Goal: Task Accomplishment & Management: Complete application form

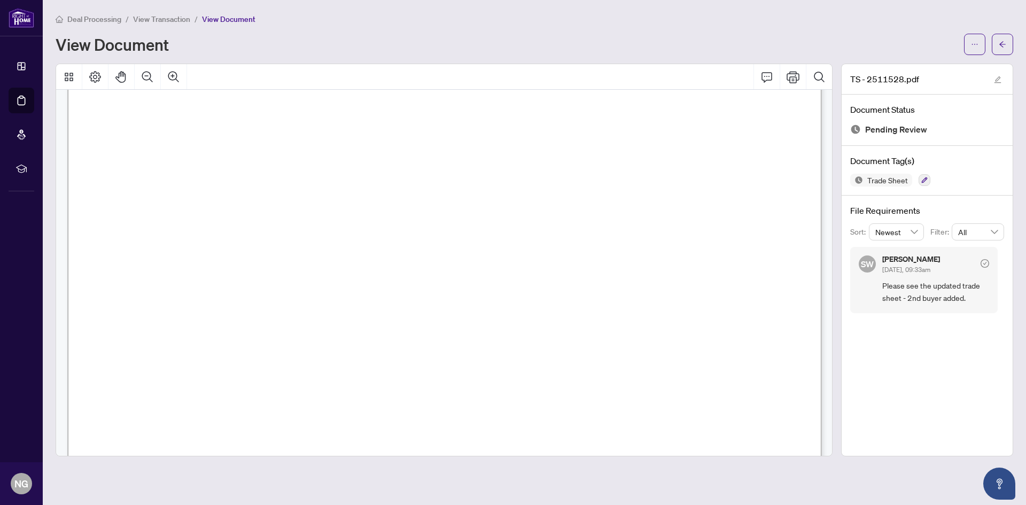
scroll to position [408, 0]
click at [980, 42] on button "button" at bounding box center [974, 44] width 21 height 21
click at [901, 64] on span "Download" at bounding box center [936, 67] width 81 height 12
click at [989, 47] on div at bounding box center [988, 44] width 49 height 21
click at [1002, 44] on icon "arrow-left" at bounding box center [1002, 44] width 7 height 7
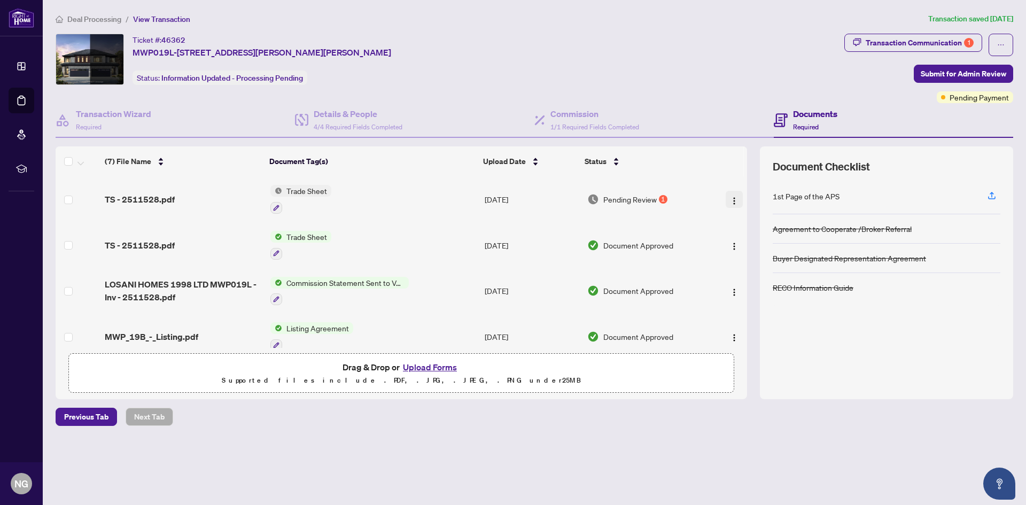
click at [730, 198] on img "button" at bounding box center [734, 201] width 9 height 9
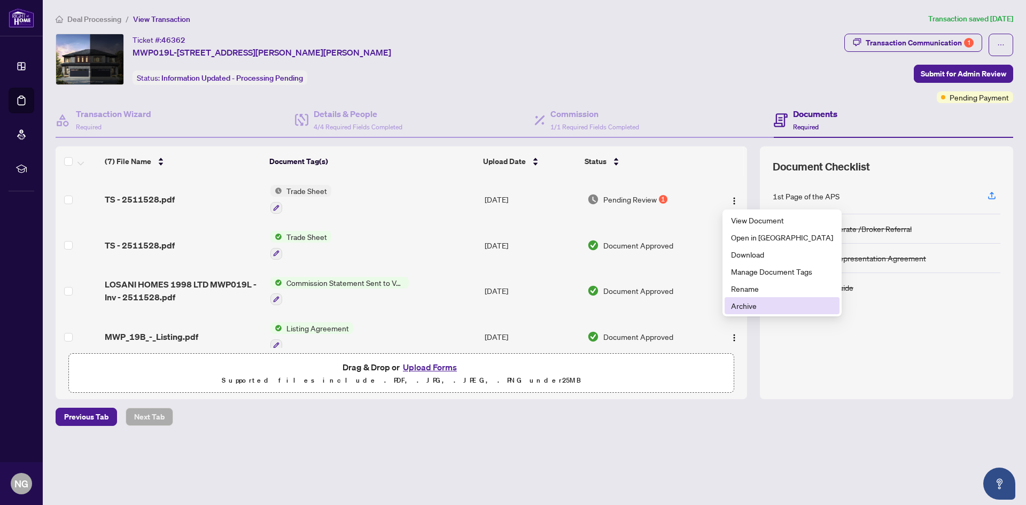
click at [737, 301] on span "Archive" at bounding box center [782, 306] width 102 height 12
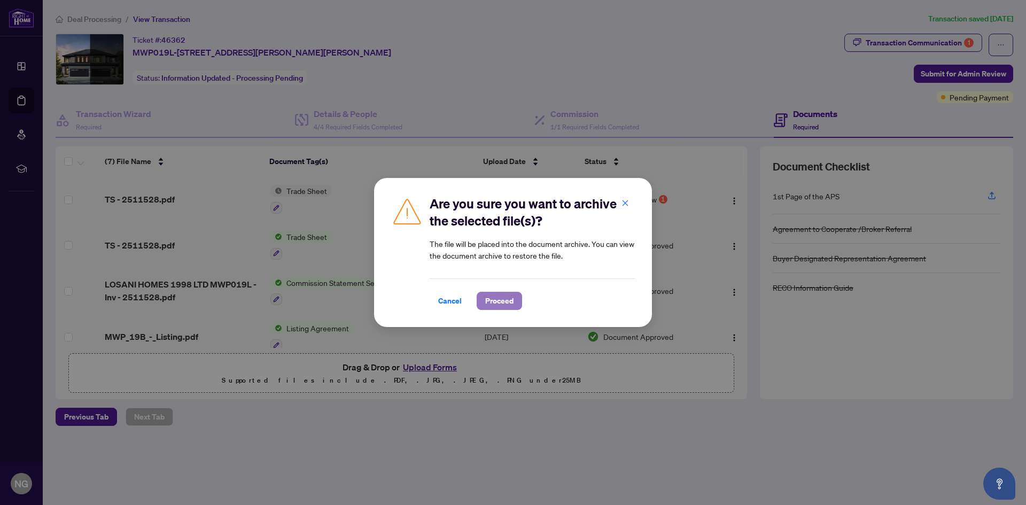
click at [516, 299] on button "Proceed" at bounding box center [499, 301] width 45 height 18
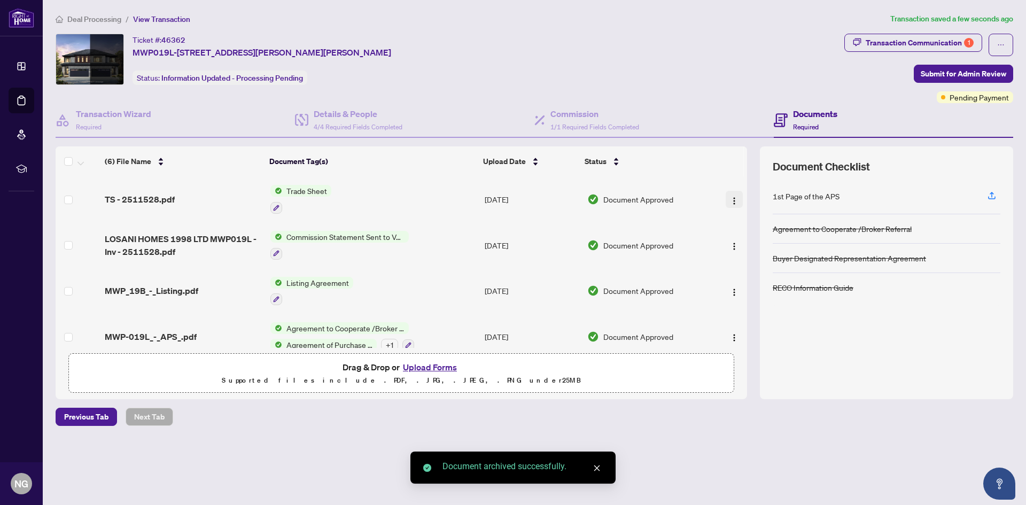
click at [732, 204] on span "button" at bounding box center [734, 199] width 9 height 12
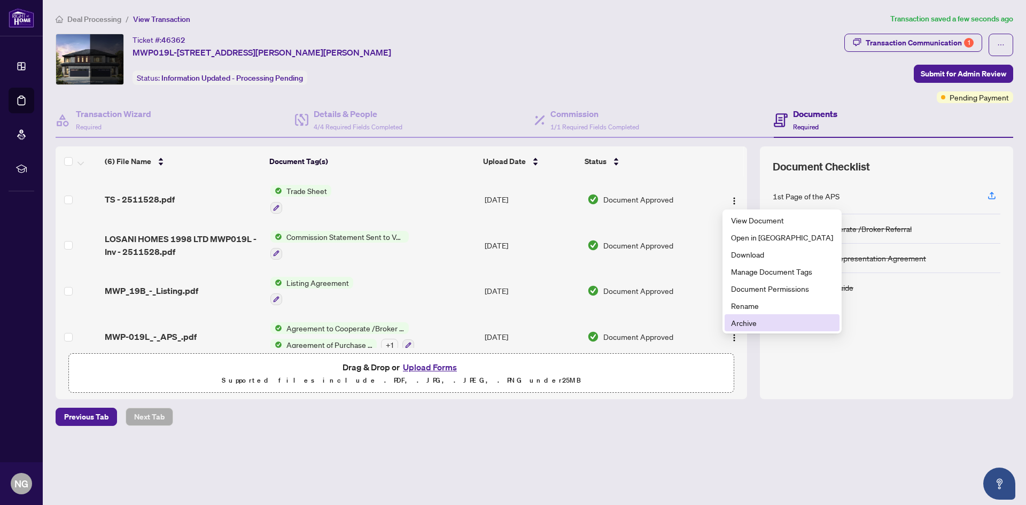
click at [742, 324] on span "Archive" at bounding box center [782, 323] width 102 height 12
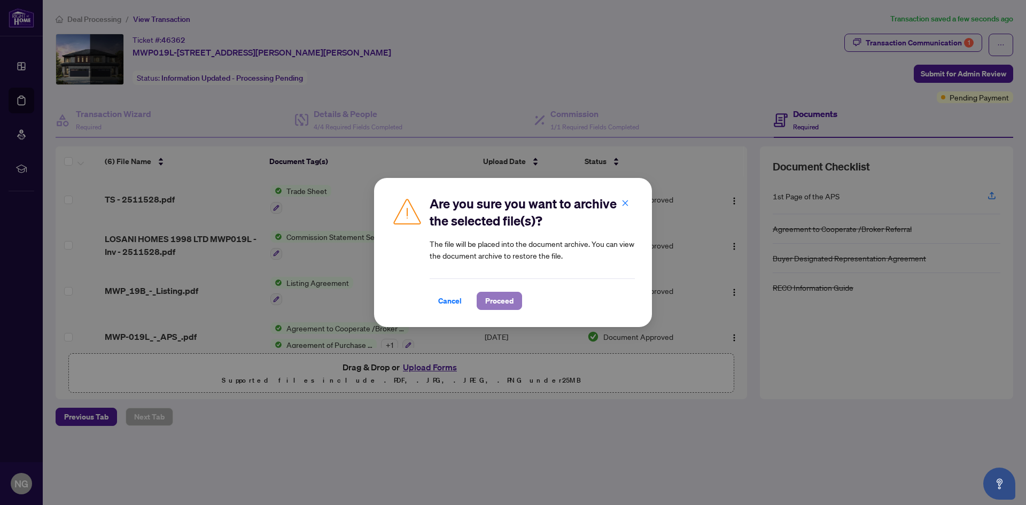
click at [508, 300] on span "Proceed" at bounding box center [499, 300] width 28 height 17
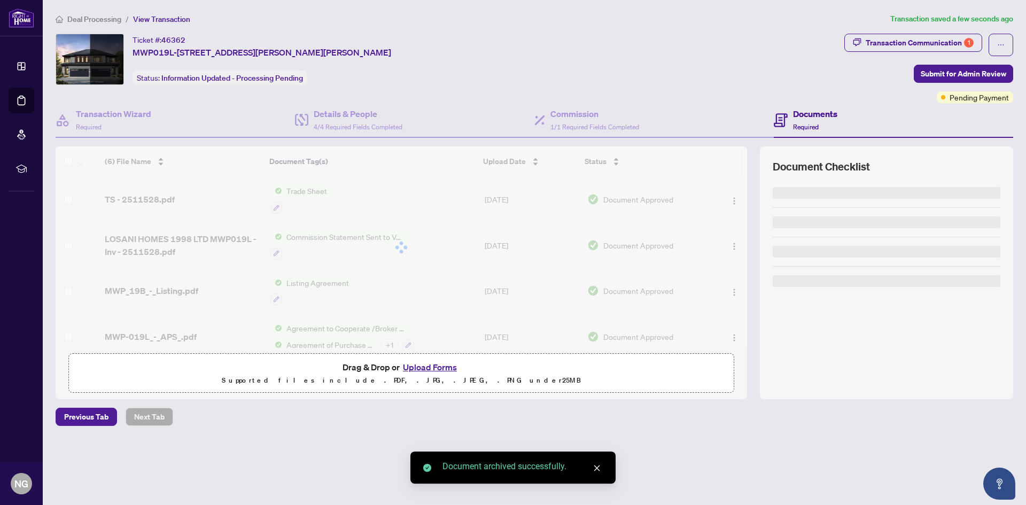
click at [448, 371] on button "Upload Forms" at bounding box center [430, 367] width 60 height 14
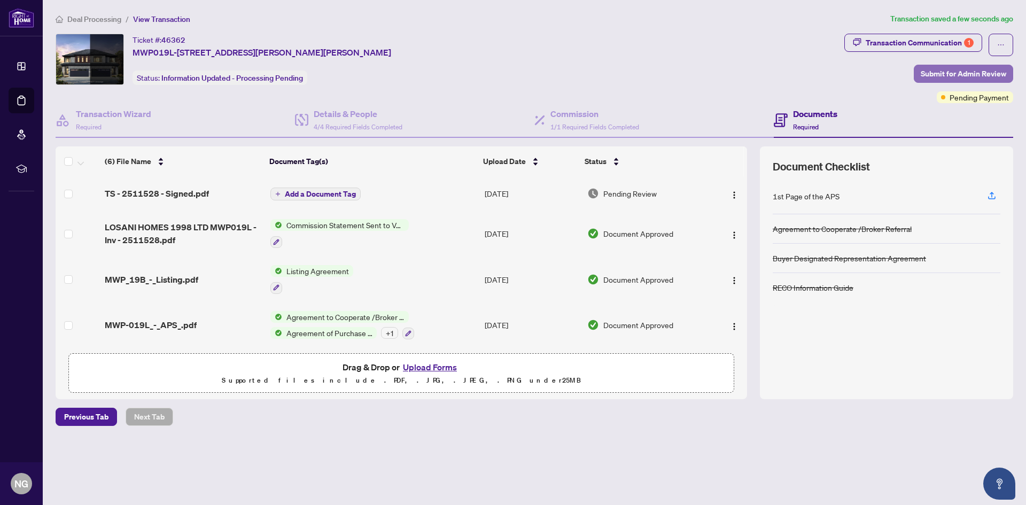
click at [941, 70] on span "Submit for Admin Review" at bounding box center [964, 73] width 86 height 17
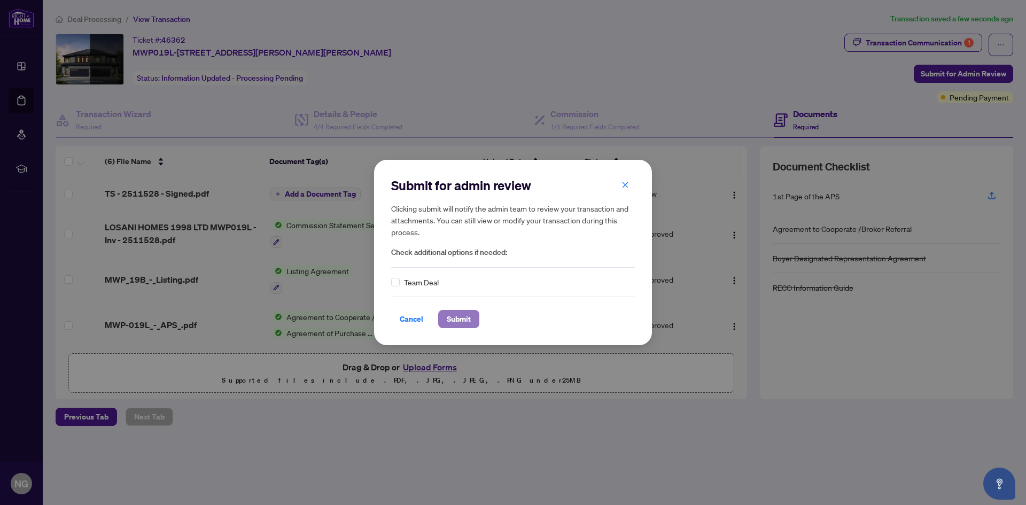
click at [464, 325] on span "Submit" at bounding box center [459, 319] width 24 height 17
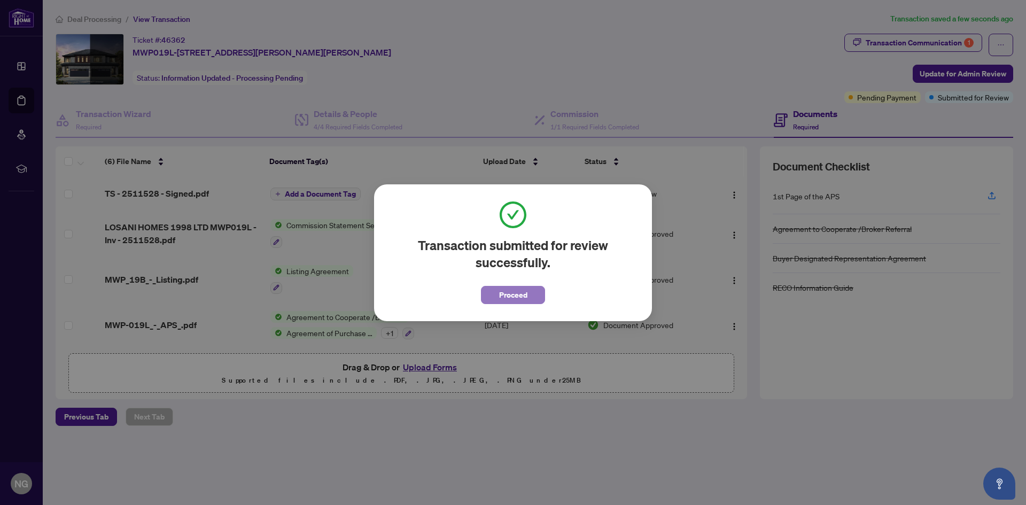
click at [504, 297] on span "Proceed" at bounding box center [513, 295] width 28 height 17
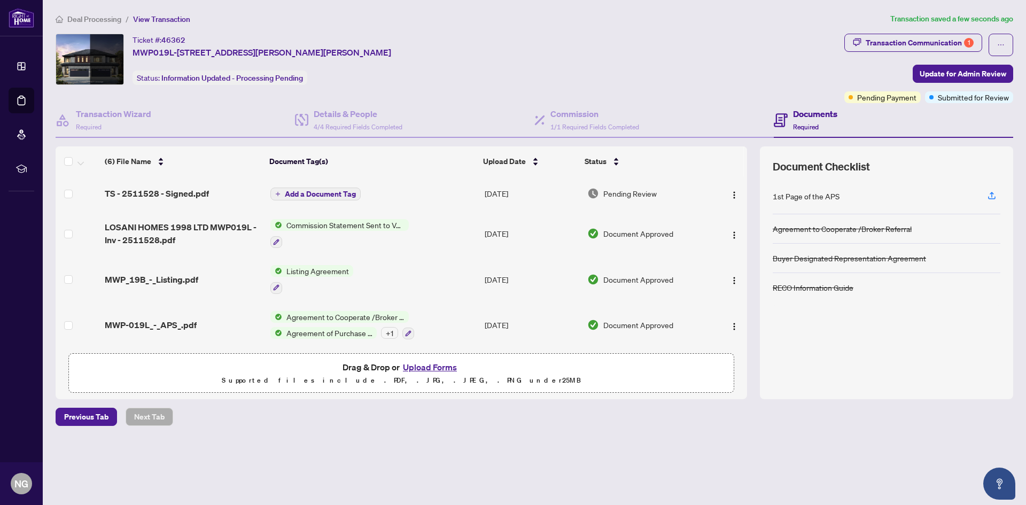
click at [111, 18] on span "Deal Processing" at bounding box center [94, 19] width 54 height 10
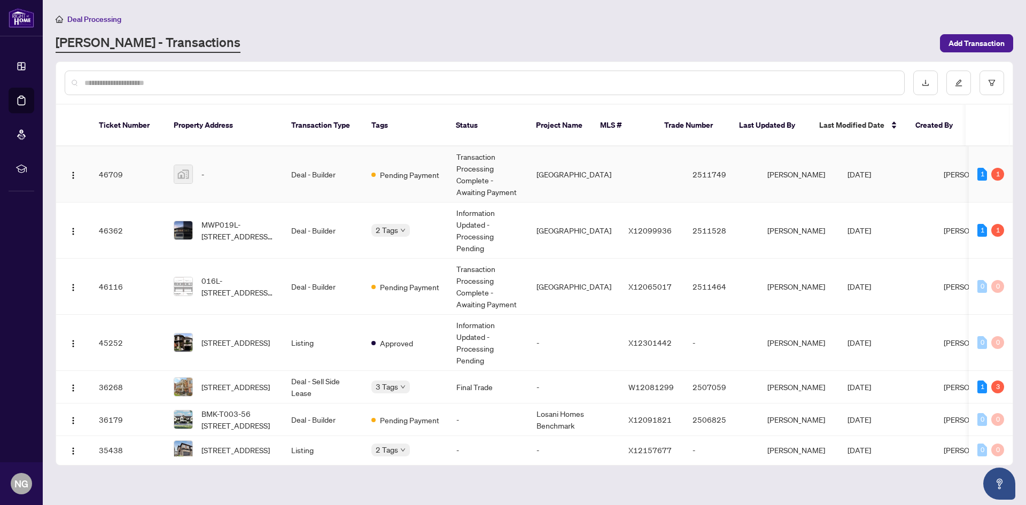
click at [200, 165] on div "-" at bounding box center [224, 174] width 100 height 19
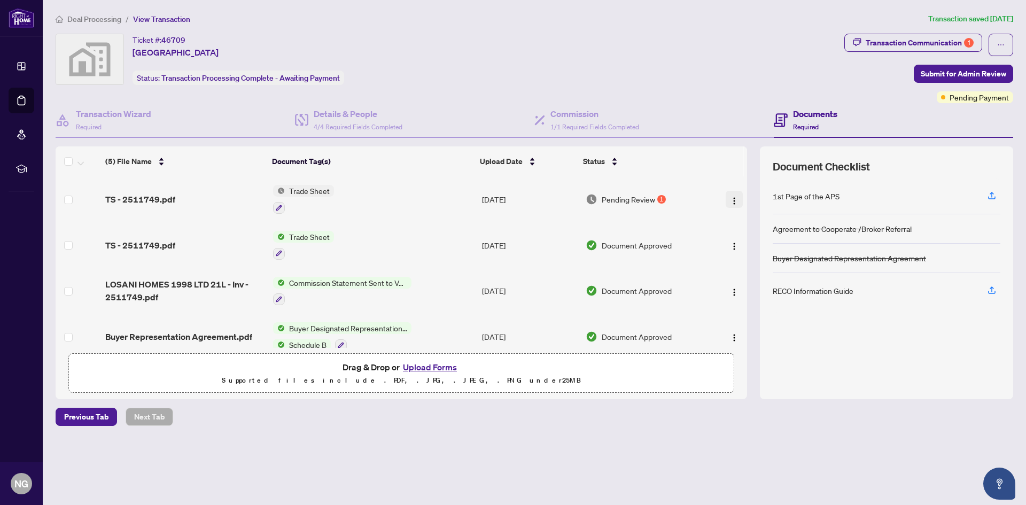
click at [732, 205] on button "button" at bounding box center [734, 199] width 17 height 17
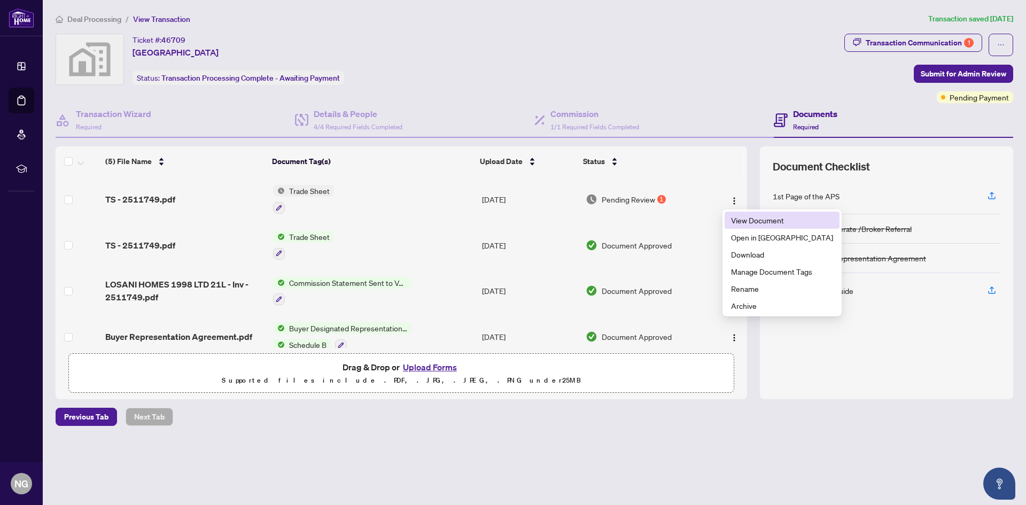
click at [738, 219] on span "View Document" at bounding box center [782, 220] width 102 height 12
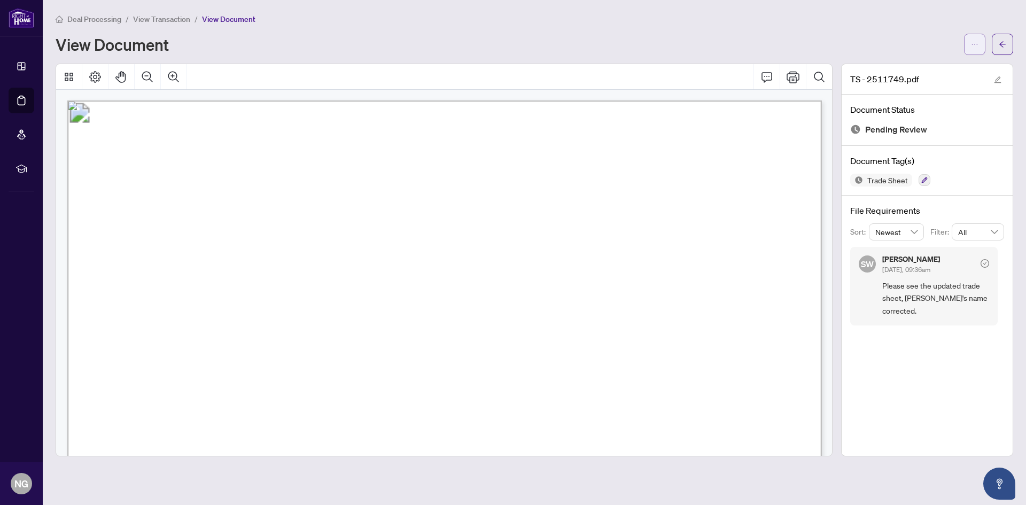
click at [982, 44] on button "button" at bounding box center [974, 44] width 21 height 21
click at [931, 72] on span "Download" at bounding box center [936, 67] width 81 height 12
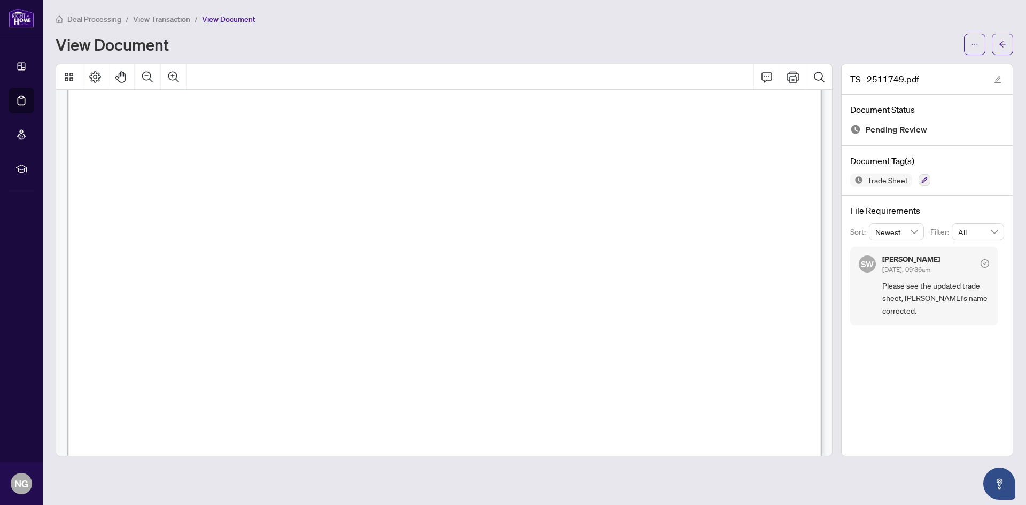
scroll to position [406, 0]
click at [1009, 49] on button "button" at bounding box center [1002, 44] width 21 height 21
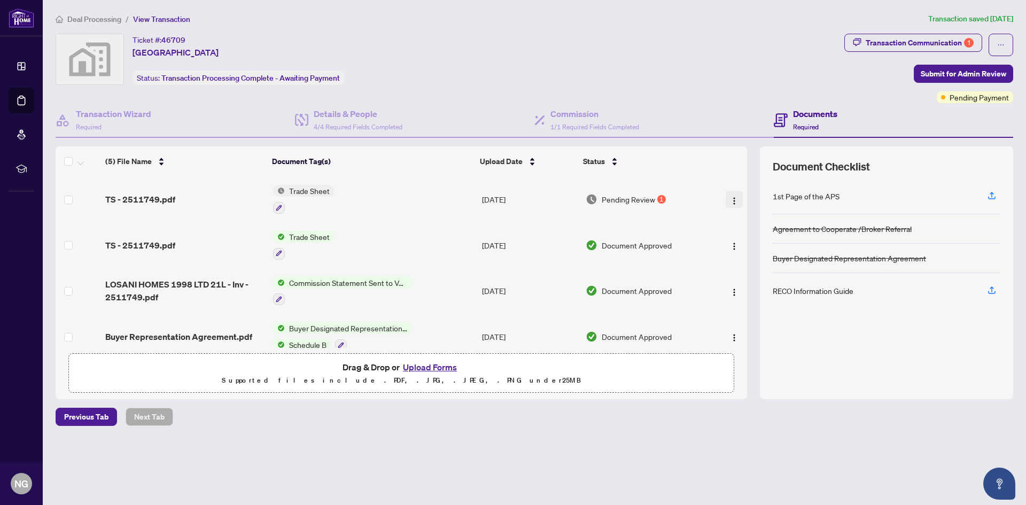
click at [736, 201] on button "button" at bounding box center [734, 199] width 17 height 17
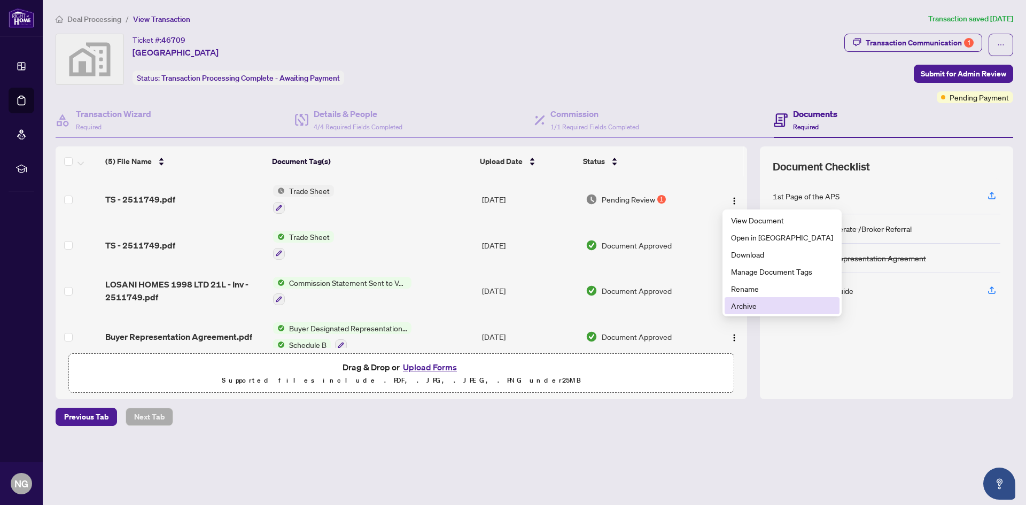
click at [753, 309] on span "Archive" at bounding box center [782, 306] width 102 height 12
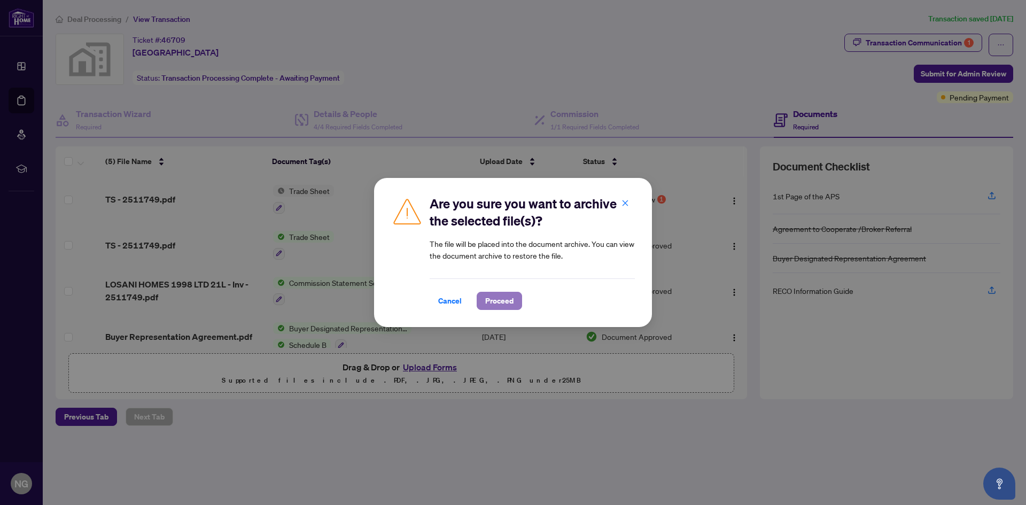
click at [483, 307] on button "Proceed" at bounding box center [499, 301] width 45 height 18
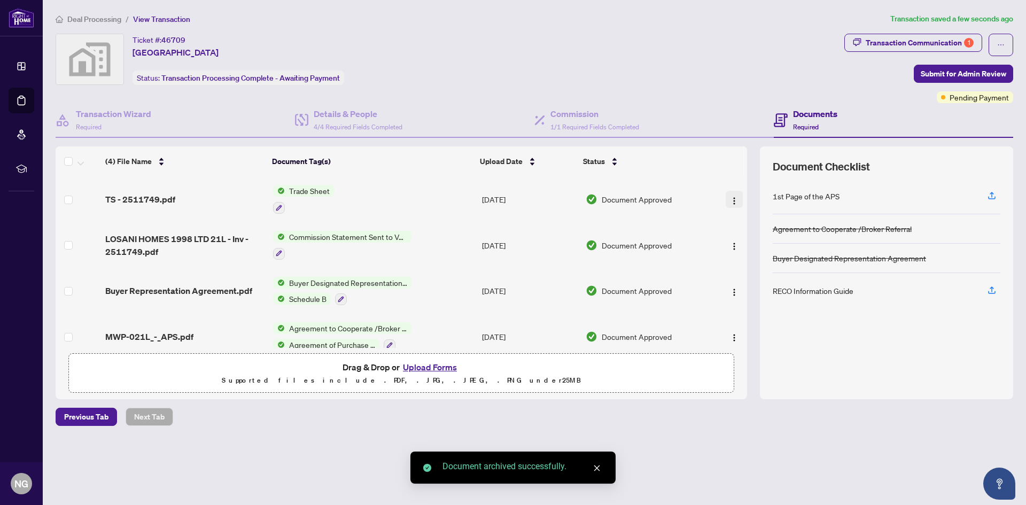
click at [730, 197] on img "button" at bounding box center [734, 201] width 9 height 9
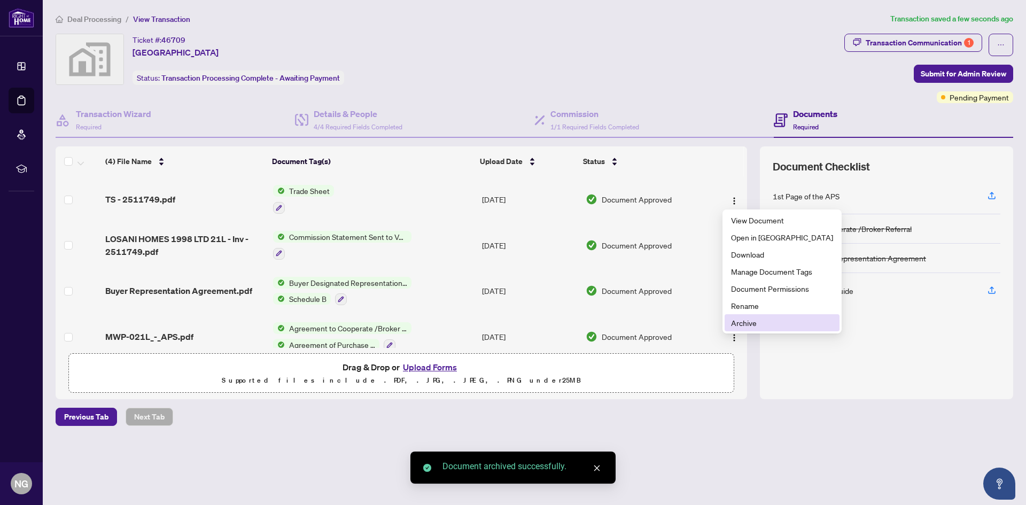
click at [736, 324] on span "Archive" at bounding box center [782, 323] width 102 height 12
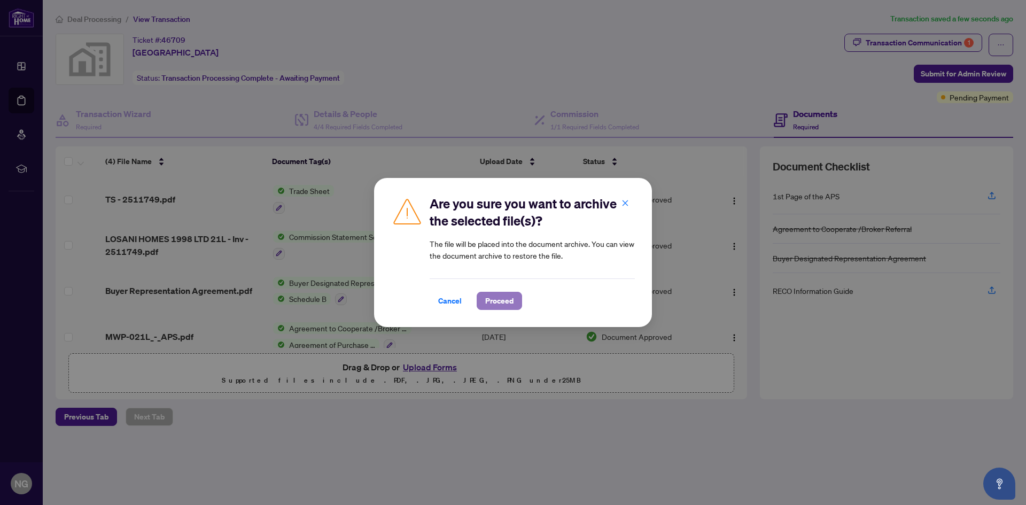
click at [517, 300] on button "Proceed" at bounding box center [499, 301] width 45 height 18
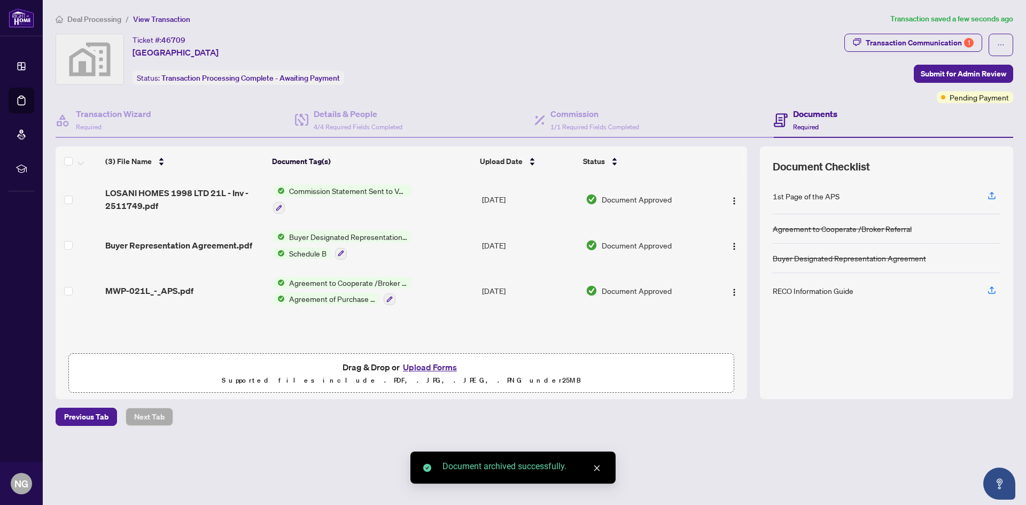
click at [437, 369] on button "Upload Forms" at bounding box center [430, 367] width 60 height 14
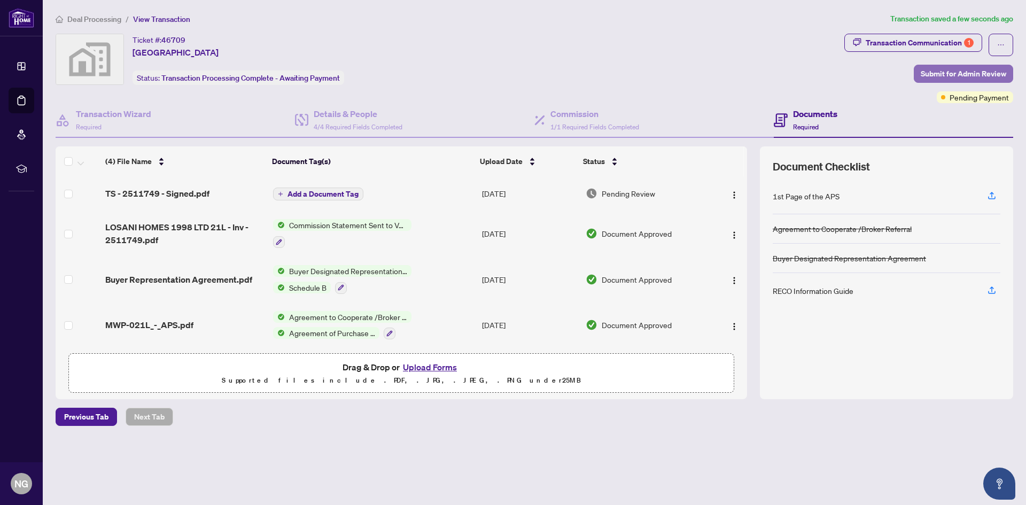
click at [978, 68] on span "Submit for Admin Review" at bounding box center [964, 73] width 86 height 17
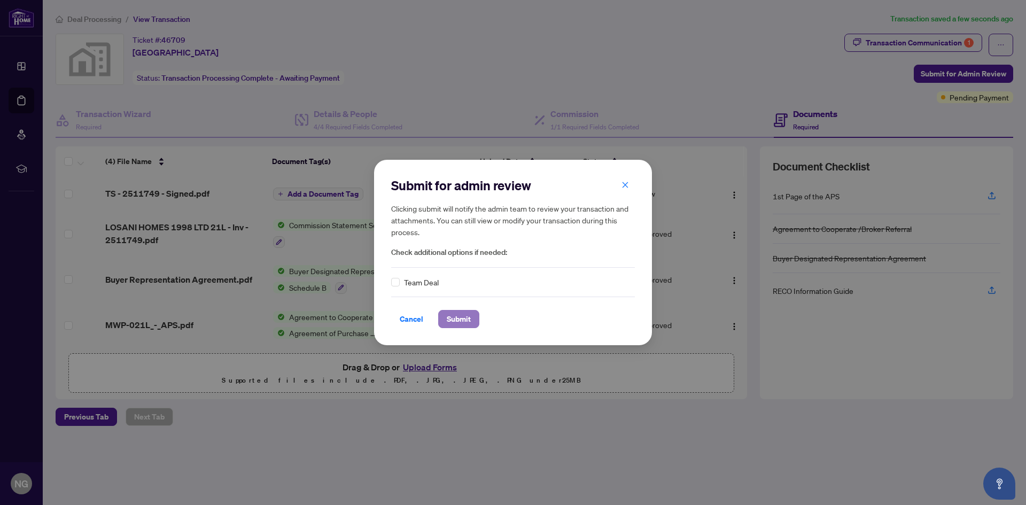
click at [463, 318] on span "Submit" at bounding box center [459, 319] width 24 height 17
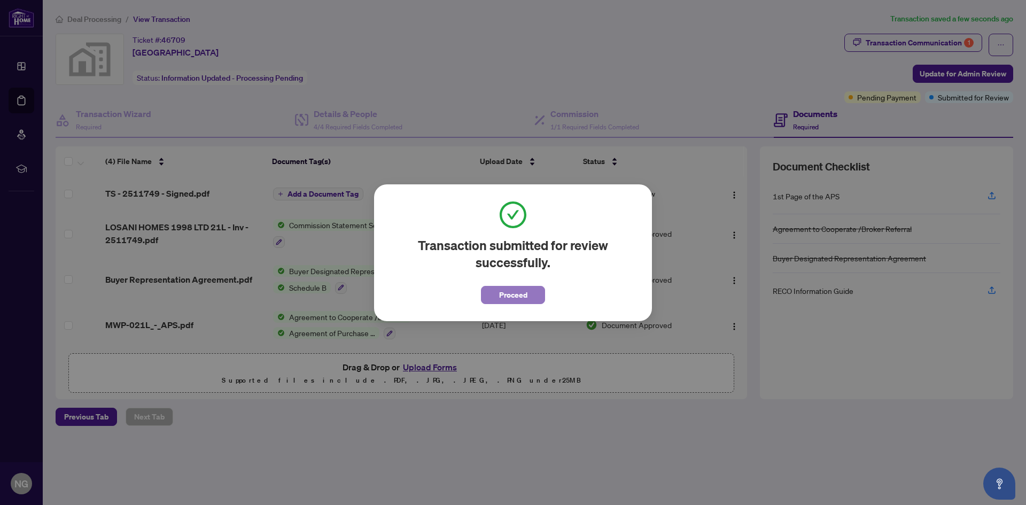
click at [492, 297] on button "Proceed" at bounding box center [513, 295] width 64 height 18
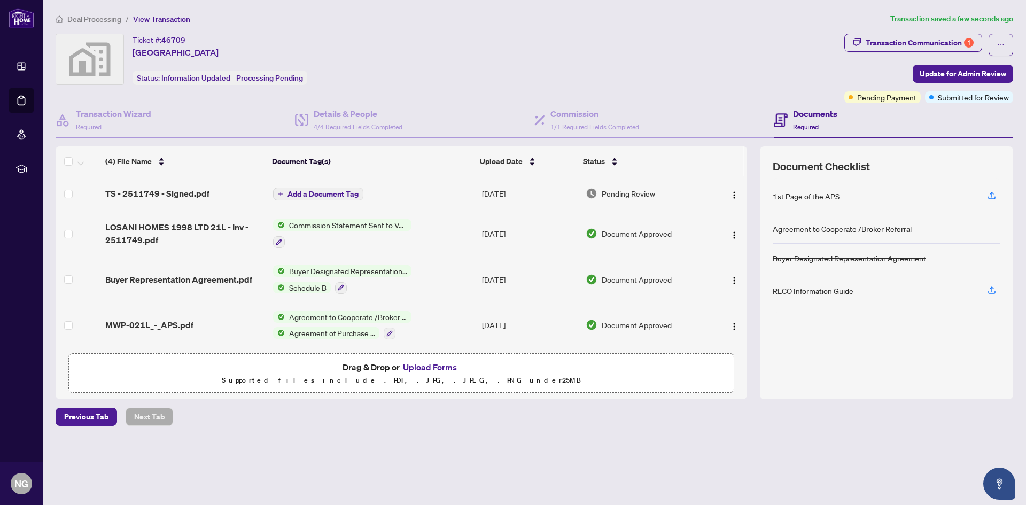
click at [92, 19] on span "Deal Processing" at bounding box center [94, 19] width 54 height 10
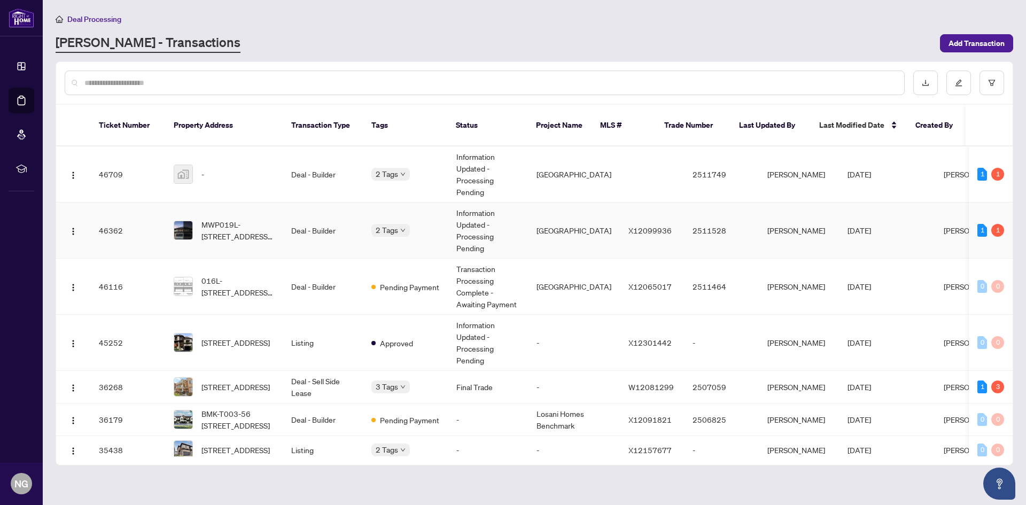
click at [425, 224] on div "2 Tags" at bounding box center [405, 230] width 68 height 12
click at [97, 163] on td "46709" at bounding box center [127, 174] width 75 height 56
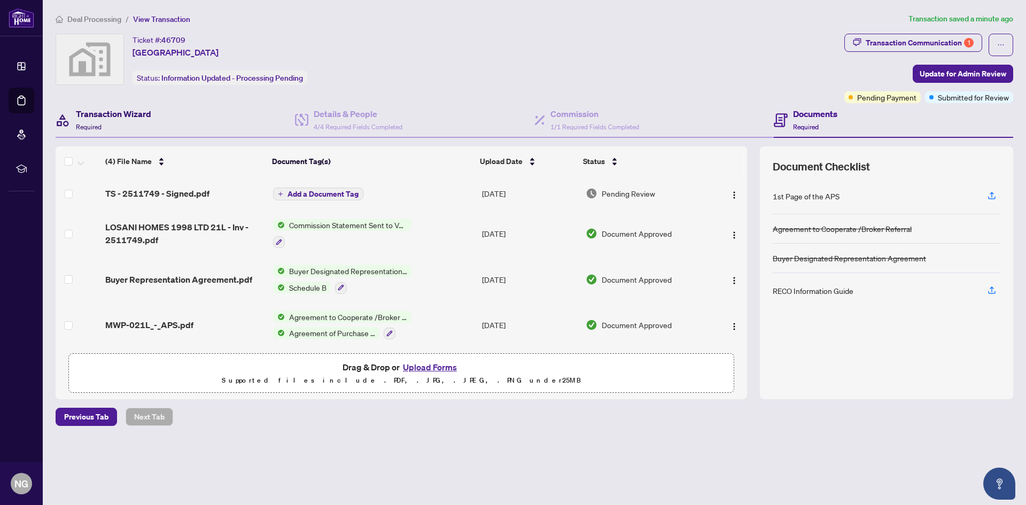
click at [113, 115] on h4 "Transaction Wizard" at bounding box center [113, 113] width 75 height 13
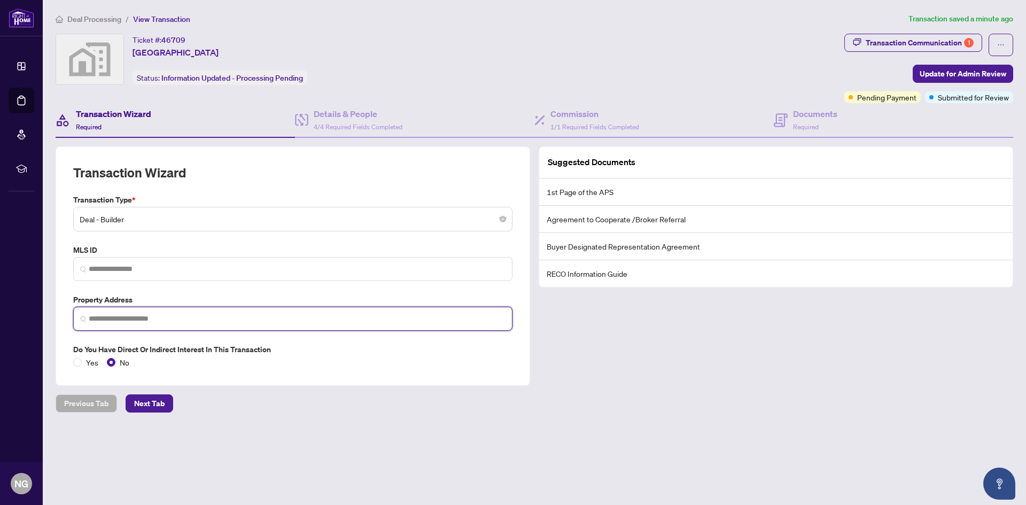
click at [155, 315] on input "search" at bounding box center [297, 318] width 417 height 11
type input "********"
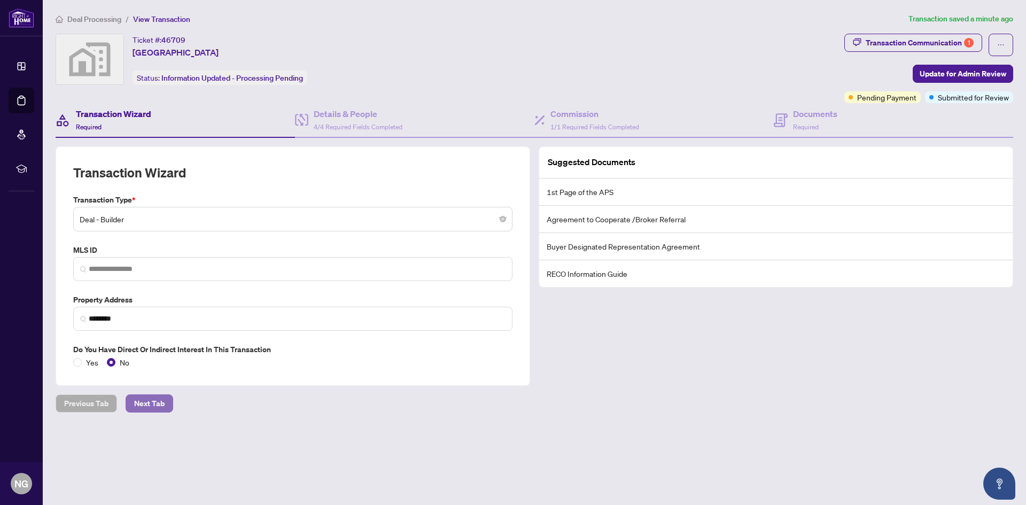
click at [152, 402] on span "Next Tab" at bounding box center [149, 403] width 30 height 17
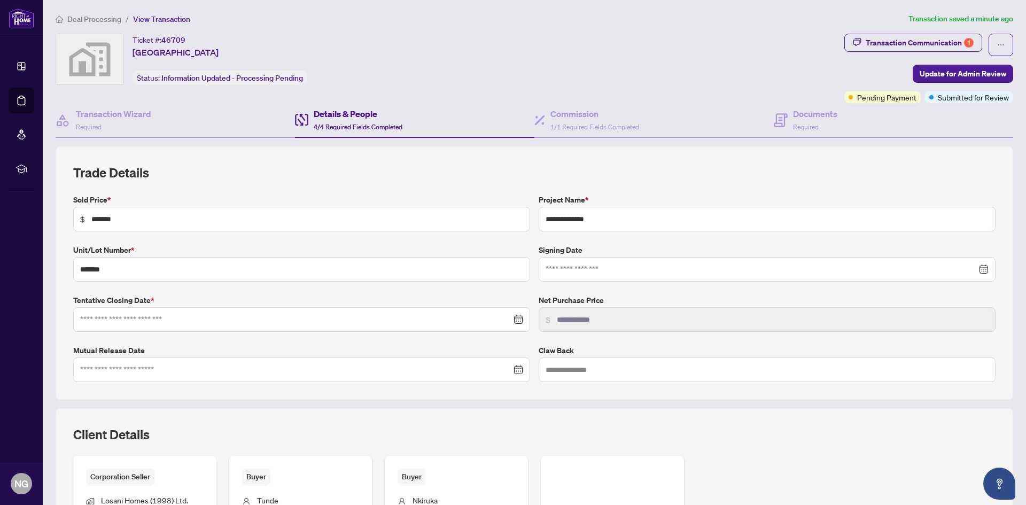
type input "**********"
click at [153, 118] on div "Transaction Wizard Required" at bounding box center [175, 120] width 239 height 35
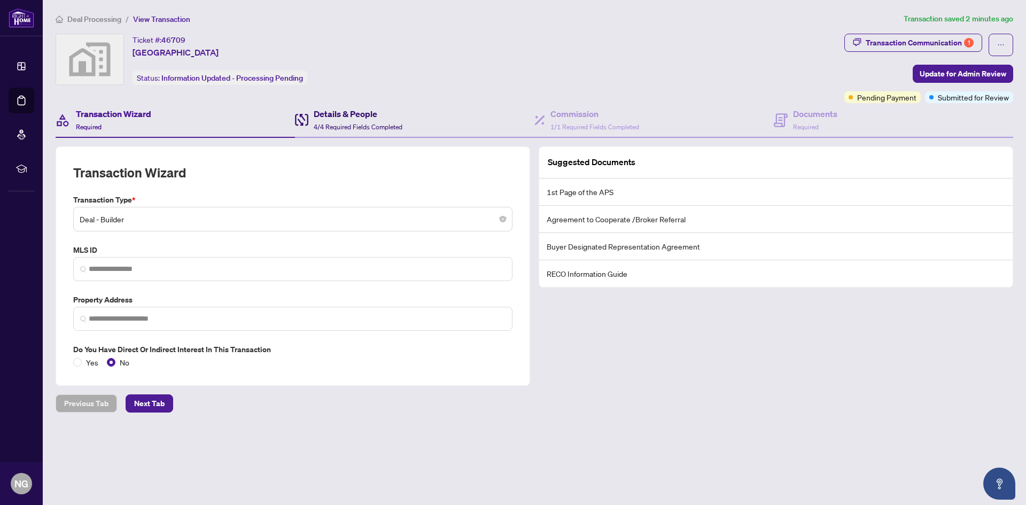
click at [329, 129] on span "4/4 Required Fields Completed" at bounding box center [358, 127] width 89 height 8
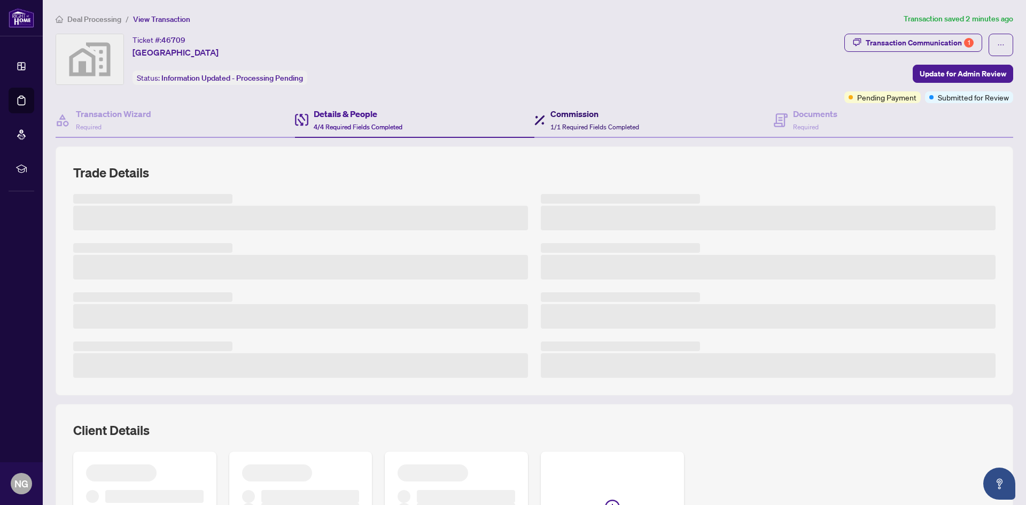
click at [617, 121] on div "Commission 1/1 Required Fields Completed" at bounding box center [595, 119] width 89 height 25
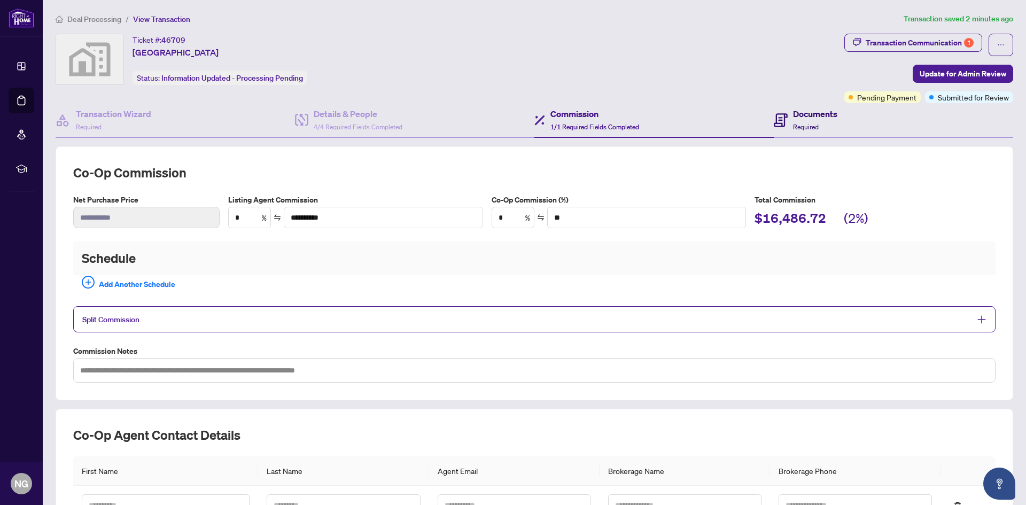
click at [775, 129] on span at bounding box center [781, 119] width 14 height 25
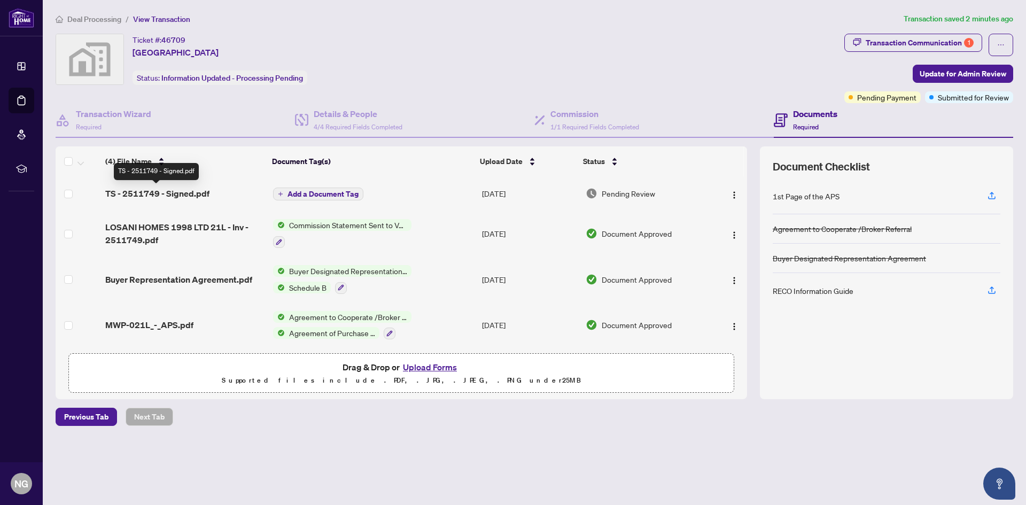
click at [127, 193] on span "TS - 2511749 - Signed.pdf" at bounding box center [157, 193] width 104 height 13
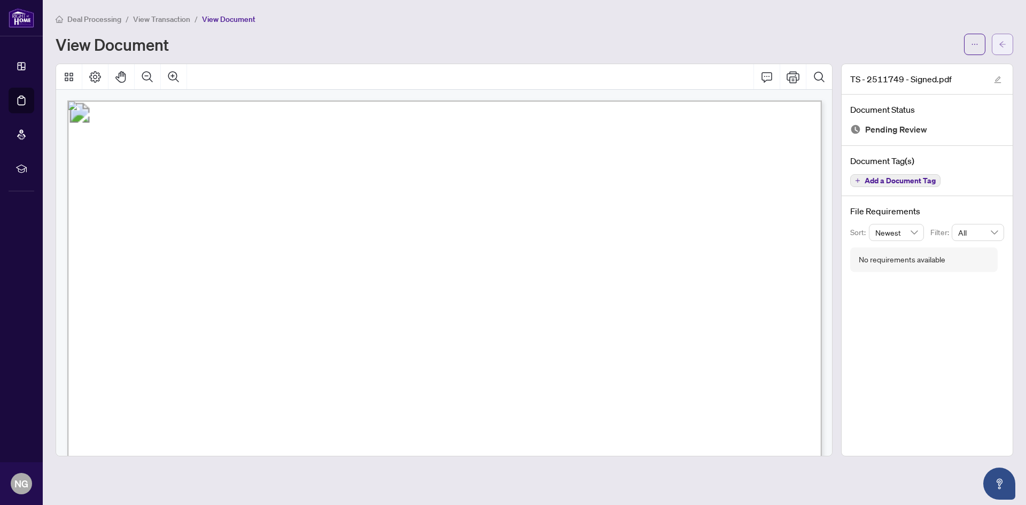
click at [999, 36] on span "button" at bounding box center [1002, 44] width 7 height 17
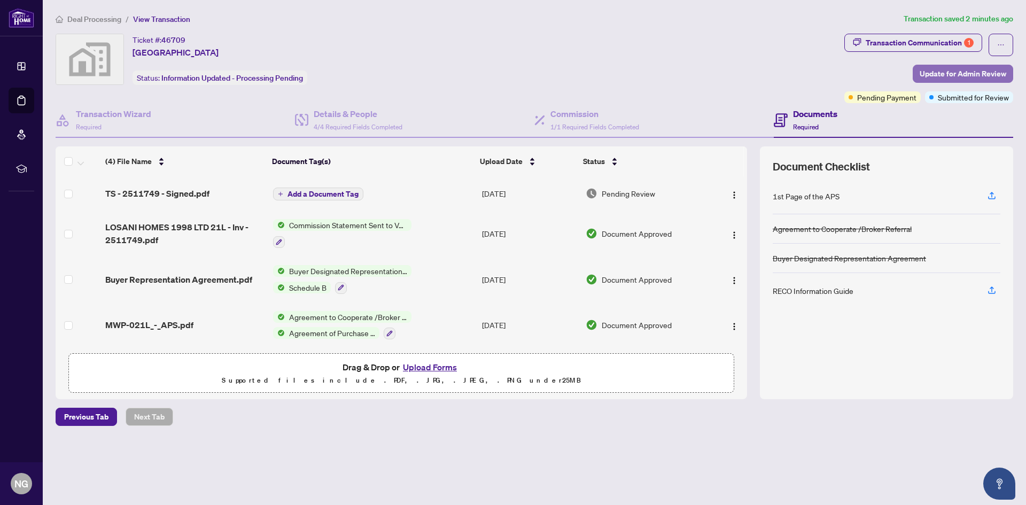
click at [965, 69] on span "Update for Admin Review" at bounding box center [963, 73] width 87 height 17
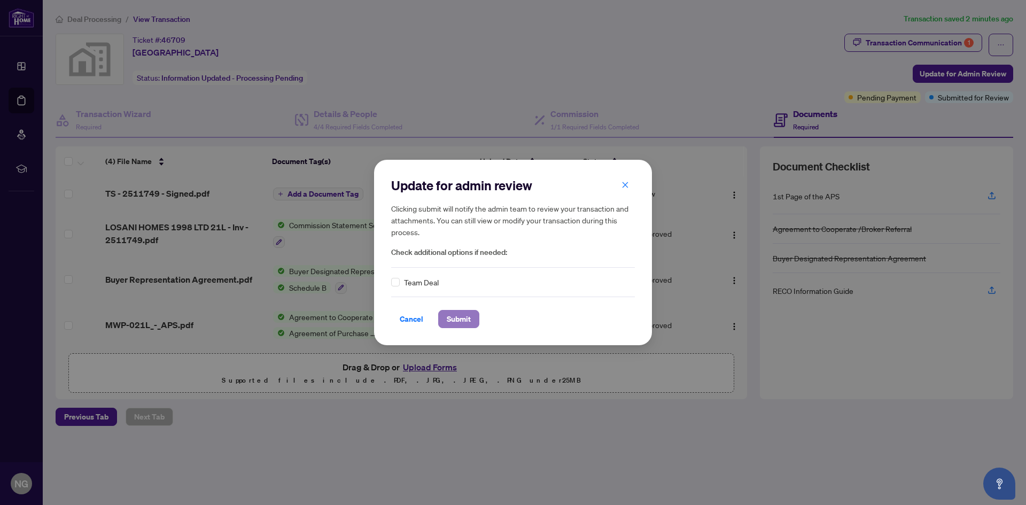
click at [469, 316] on span "Submit" at bounding box center [459, 319] width 24 height 17
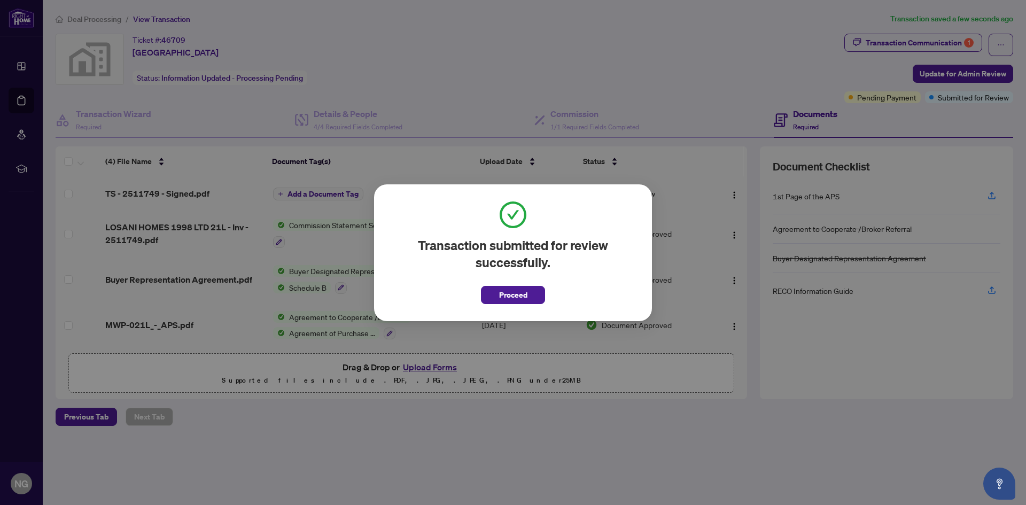
click at [109, 118] on div "Transaction submitted for review successfully. Proceed Cancel OK" at bounding box center [513, 252] width 1026 height 505
click at [528, 293] on button "Proceed" at bounding box center [513, 295] width 64 height 18
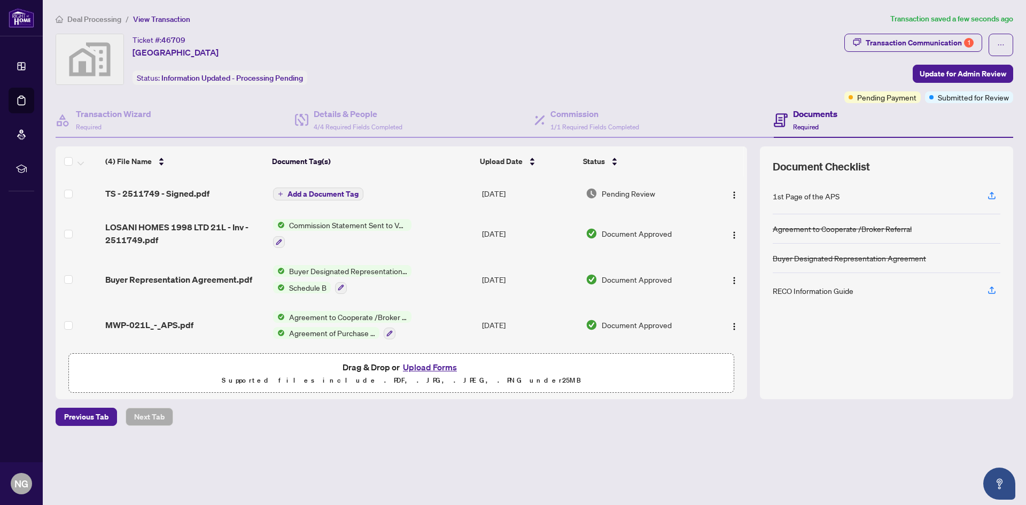
click at [67, 15] on span "Deal Processing" at bounding box center [94, 19] width 54 height 10
